Goal: Task Accomplishment & Management: Complete application form

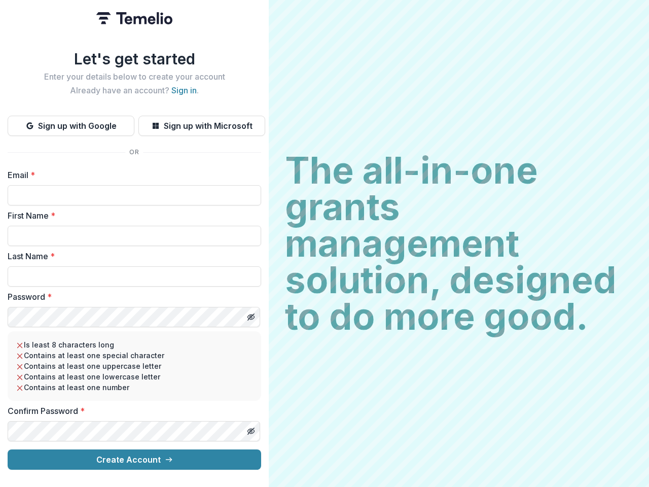
click at [325, 243] on h2 "The all-in-one grants management solution, designed to do more good." at bounding box center [459, 243] width 348 height 183
click at [71, 122] on button "Sign up with Google" at bounding box center [71, 126] width 127 height 20
click at [201, 122] on button "Sign up with Microsoft" at bounding box center [201, 126] width 127 height 20
click at [251, 314] on line "Toggle password visibility" at bounding box center [251, 317] width 6 height 6
click at [251, 428] on line "Toggle password visibility" at bounding box center [251, 431] width 6 height 6
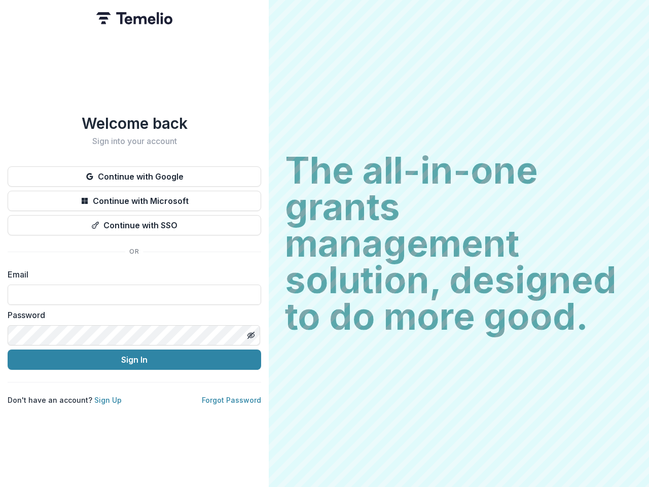
click at [325, 243] on h2 "The all-in-one grants management solution, designed to do more good." at bounding box center [459, 243] width 348 height 183
click at [134, 172] on button "Continue with Google" at bounding box center [135, 176] width 254 height 20
click at [134, 197] on button "Continue with Microsoft" at bounding box center [135, 201] width 254 height 20
click at [134, 221] on button "Continue with SSO" at bounding box center [135, 225] width 254 height 20
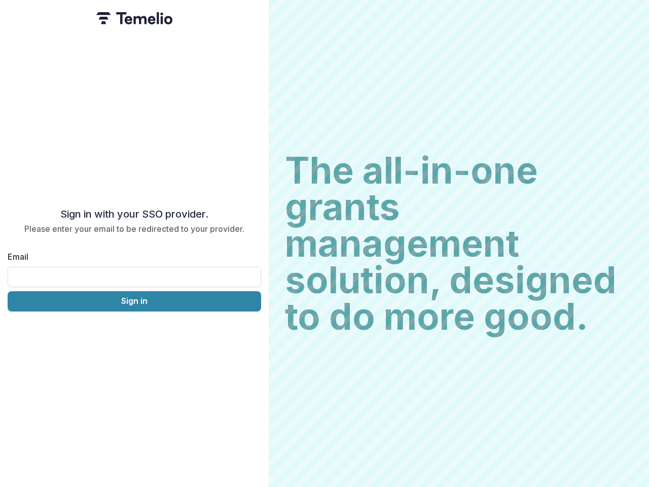
click at [251, 331] on div "Sign in with your SSO provider. Please enter your email to be redirected to you…" at bounding box center [134, 243] width 269 height 487
